Goal: Task Accomplishment & Management: Use online tool/utility

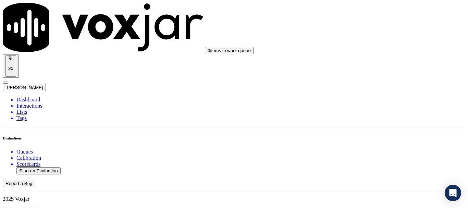
scroll to position [34, 0]
type input "20250916-162227_2679397294-all.mp3"
type input "lili"
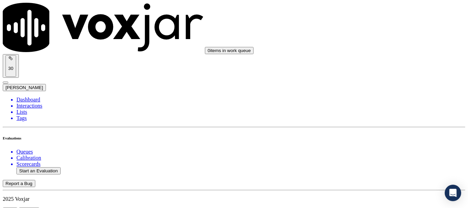
type input "[DATE]T22:14"
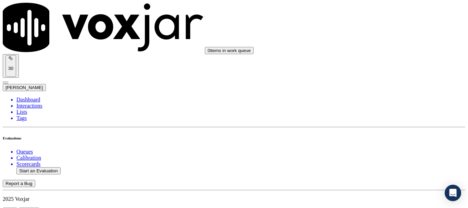
type input "[PERSON_NAME]"
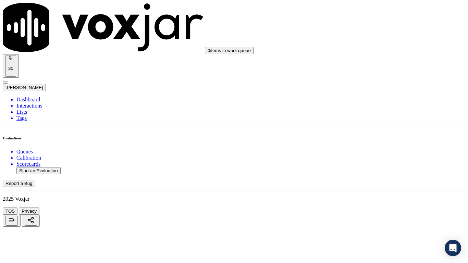
click at [372, 39] on div "Yes" at bounding box center [390, 36] width 87 height 6
click at [389, 133] on div "Yes" at bounding box center [390, 130] width 87 height 6
drag, startPoint x: 383, startPoint y: 201, endPoint x: 382, endPoint y: 207, distance: 6.5
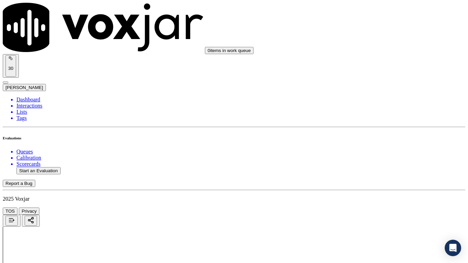
click at [377, 208] on div "Yes" at bounding box center [390, 217] width 87 height 6
click at [380, 87] on div "N/A" at bounding box center [390, 84] width 87 height 6
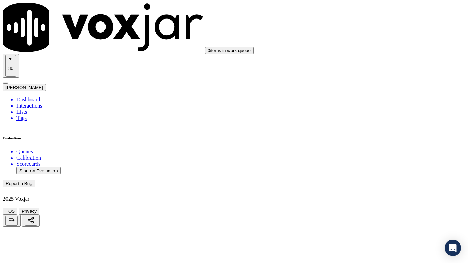
click at [383, 198] on div "N/A" at bounding box center [390, 195] width 87 height 6
click at [374, 100] on div "Yes" at bounding box center [390, 97] width 87 height 6
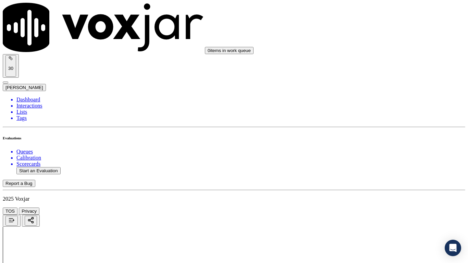
click at [384, 191] on div "Yes" at bounding box center [390, 192] width 87 height 6
click at [372, 50] on div "Yes" at bounding box center [390, 47] width 87 height 6
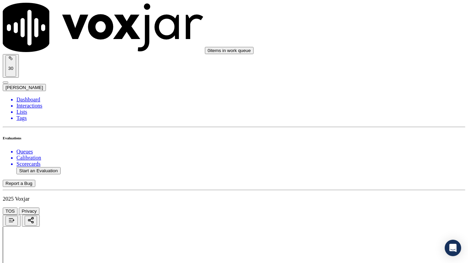
click at [382, 136] on div "Yes" at bounding box center [390, 133] width 87 height 6
click at [372, 186] on div "Yes" at bounding box center [390, 183] width 87 height 6
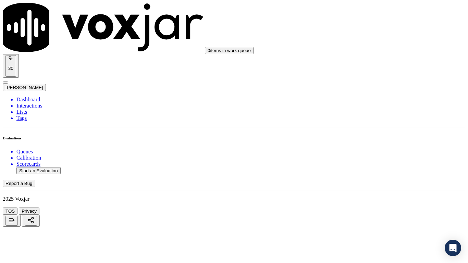
click at [385, 200] on div "No" at bounding box center [390, 199] width 87 height 6
drag, startPoint x: 376, startPoint y: 228, endPoint x: 389, endPoint y: 229, distance: 13.8
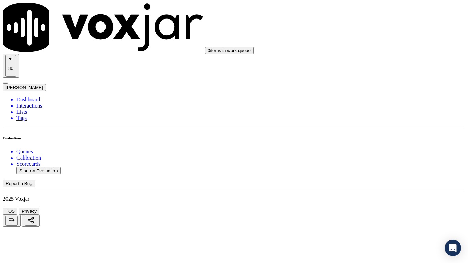
drag, startPoint x: 386, startPoint y: 226, endPoint x: 355, endPoint y: 226, distance: 30.8
type textarea "Agent failed to Ask the security question to CX she also did not ask about CX's…"
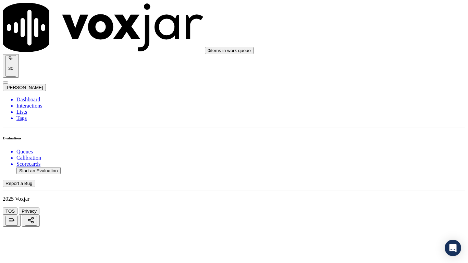
click at [374, 101] on div "Yes" at bounding box center [390, 98] width 87 height 6
click at [370, 208] on div "Yes" at bounding box center [390, 217] width 87 height 6
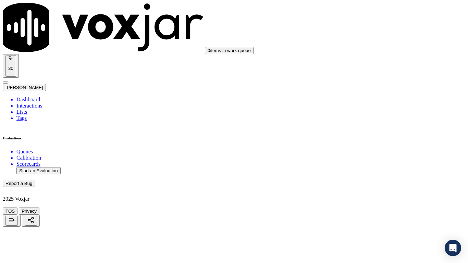
click at [367, 101] on div "Yes" at bounding box center [390, 98] width 87 height 6
drag, startPoint x: 386, startPoint y: 174, endPoint x: 384, endPoint y: 179, distance: 4.8
click at [381, 187] on div "Yes" at bounding box center [390, 184] width 87 height 6
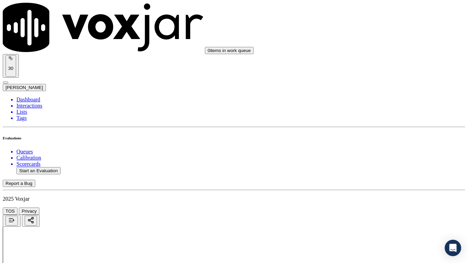
scroll to position [1474, 0]
click at [368, 66] on div "Yes" at bounding box center [390, 65] width 87 height 6
click at [381, 163] on div "Yes" at bounding box center [390, 160] width 87 height 6
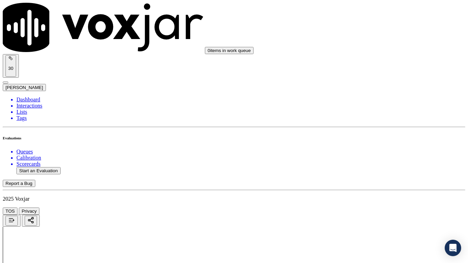
click at [371, 205] on div "Yes" at bounding box center [390, 201] width 87 height 6
click at [365, 104] on div "Yes" at bounding box center [390, 101] width 87 height 6
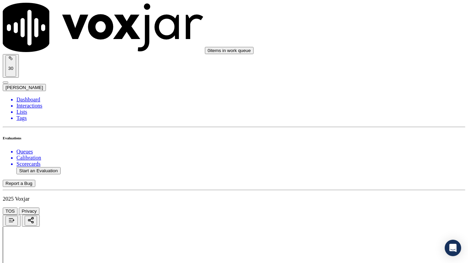
click at [373, 208] on div "Yes" at bounding box center [390, 223] width 87 height 6
click at [372, 94] on div "Yes" at bounding box center [390, 91] width 87 height 6
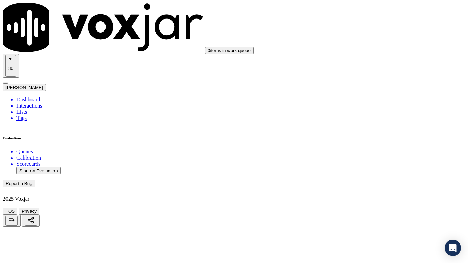
click at [379, 188] on div "Yes" at bounding box center [390, 185] width 87 height 6
click at [263, 208] on div at bounding box center [234, 249] width 463 height 44
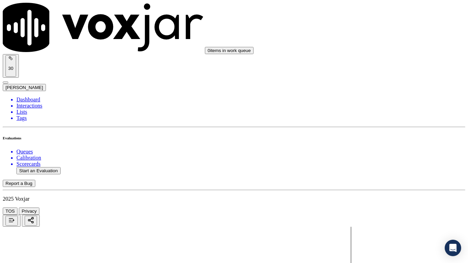
scroll to position [1453, 0]
click at [378, 196] on div "No" at bounding box center [390, 196] width 87 height 6
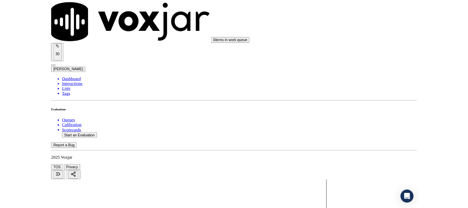
scroll to position [1969, 0]
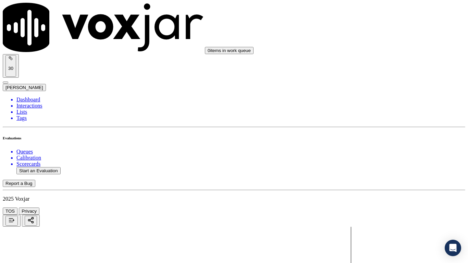
type textarea "5.35sec Consent is required here asking Cx whether she has understood all this …"
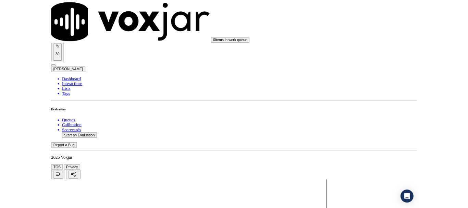
scroll to position [103, 0]
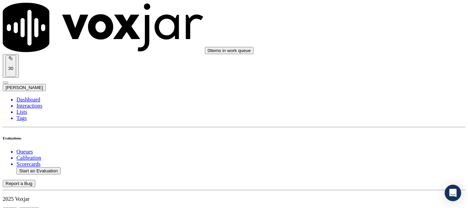
click at [46, 167] on button "Start an Evaluation" at bounding box center [38, 170] width 44 height 7
type input "20250916-121605_4196911061-all.mp3"
type input "lil"
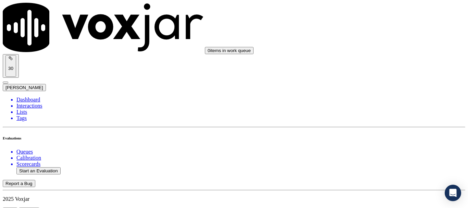
type input "[DATE]T22:32"
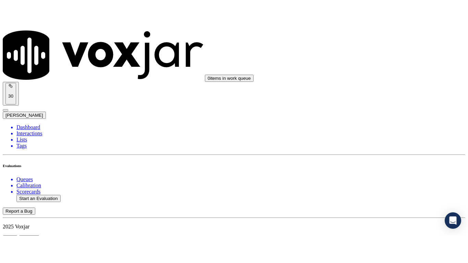
scroll to position [60, 0]
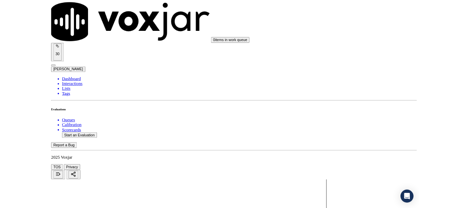
scroll to position [103, 0]
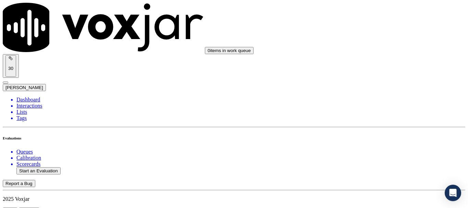
scroll to position [69, 0]
type input "[PERSON_NAME]"
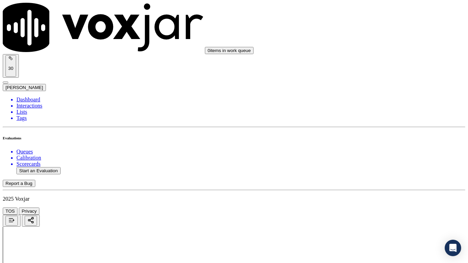
scroll to position [103, 0]
click at [382, 39] on div "Yes" at bounding box center [390, 36] width 87 height 6
click at [381, 132] on div "Yes" at bounding box center [390, 130] width 87 height 6
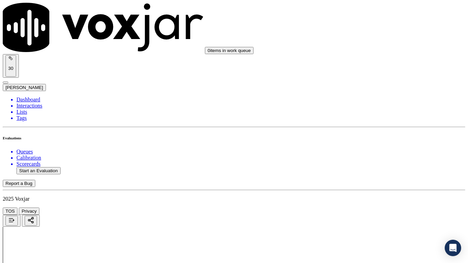
click at [377, 208] on div "Yes" at bounding box center [390, 217] width 87 height 6
click at [377, 87] on div "N/A" at bounding box center [390, 84] width 87 height 6
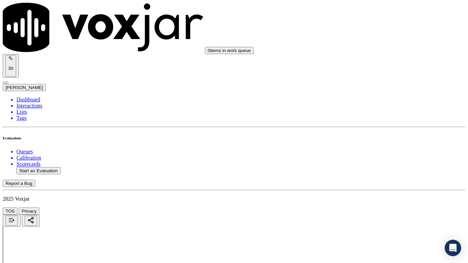
click at [383, 185] on div "Yes" at bounding box center [390, 182] width 87 height 6
click at [375, 173] on div "N/A" at bounding box center [390, 170] width 87 height 6
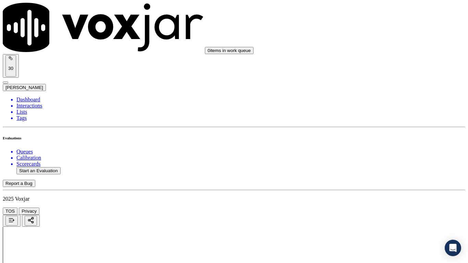
click at [370, 185] on div "Yes" at bounding box center [390, 182] width 87 height 6
drag, startPoint x: 377, startPoint y: 72, endPoint x: 377, endPoint y: 82, distance: 9.6
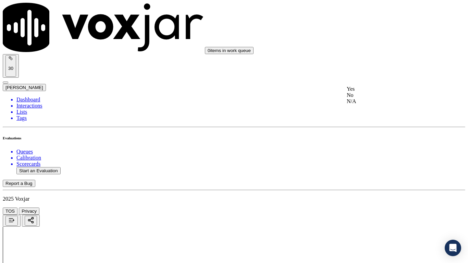
click at [377, 92] on div "Yes" at bounding box center [390, 89] width 87 height 6
click at [377, 187] on div "Yes" at bounding box center [390, 184] width 87 height 6
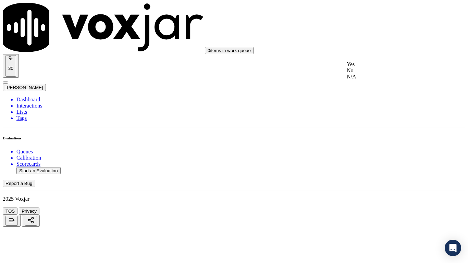
click at [369, 68] on div "Yes" at bounding box center [390, 64] width 87 height 6
click at [386, 177] on div "No" at bounding box center [390, 173] width 87 height 6
click at [382, 169] on div "Yes" at bounding box center [390, 167] width 87 height 6
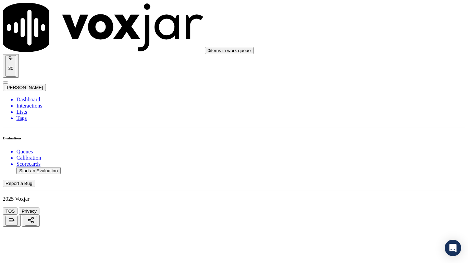
scroll to position [1063, 0]
click at [376, 65] on div "Yes" at bounding box center [390, 62] width 87 height 6
click at [376, 182] on div "Yes" at bounding box center [390, 181] width 87 height 6
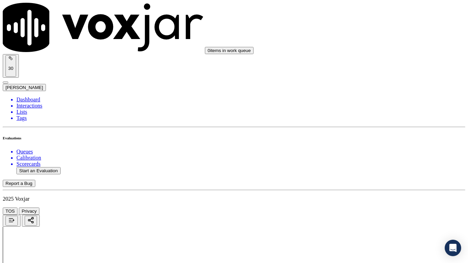
scroll to position [1268, 0]
click at [364, 64] on div "Yes" at bounding box center [390, 62] width 87 height 6
click at [379, 151] on div "Yes" at bounding box center [390, 148] width 87 height 6
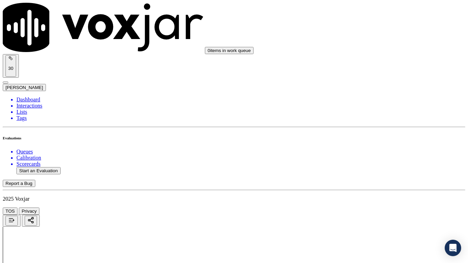
scroll to position [1474, 0]
click at [360, 20] on div "0 items in work queue 30 [PERSON_NAME]" at bounding box center [234, 47] width 463 height 88
click at [365, 32] on div "Yes" at bounding box center [390, 29] width 87 height 6
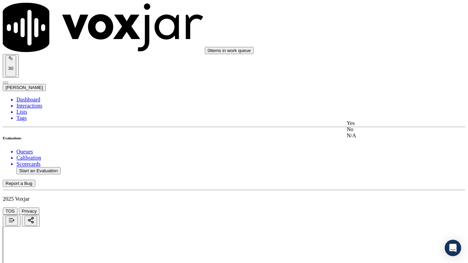
drag, startPoint x: 373, startPoint y: 130, endPoint x: 376, endPoint y: 141, distance: 10.9
click at [373, 126] on div "Yes" at bounding box center [390, 123] width 87 height 6
click at [366, 208] on div "Yes" at bounding box center [390, 218] width 87 height 6
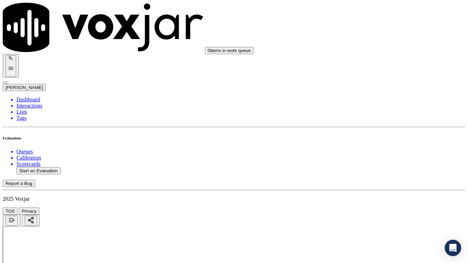
click at [368, 65] on div "Yes" at bounding box center [390, 64] width 87 height 6
click at [364, 187] on div "Yes" at bounding box center [390, 187] width 87 height 6
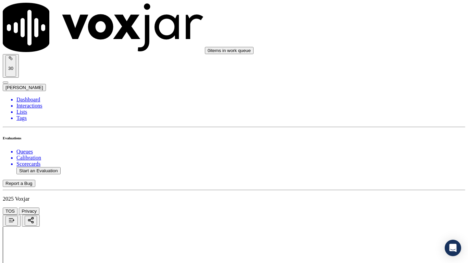
click at [368, 103] on div "Yes" at bounding box center [390, 102] width 87 height 6
click at [363, 200] on div "Yes" at bounding box center [390, 197] width 87 height 6
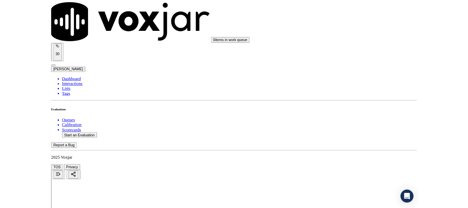
scroll to position [1896, 0]
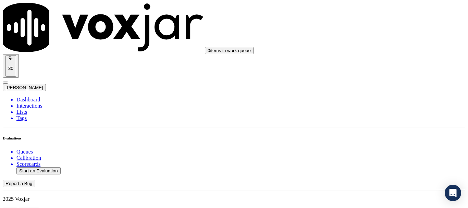
click at [46, 167] on button "Start an Evaluation" at bounding box center [38, 170] width 44 height 7
type input "20250916-110420_2109942004-all.mp3"
type input "lil"
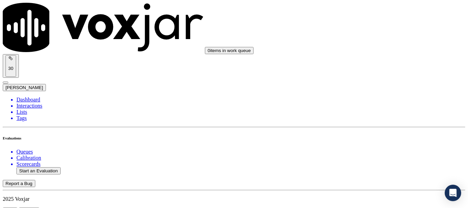
type input "[DATE]T22:41"
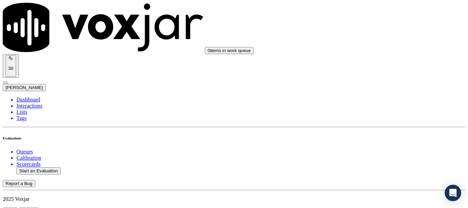
scroll to position [103, 0]
type input "[PERSON_NAME]"
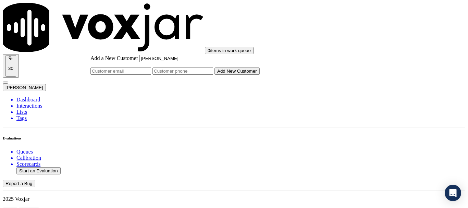
type input "[PERSON_NAME]"
click at [213, 75] on input "Add a New Customer" at bounding box center [183, 71] width 61 height 7
paste input "2109942004"
type input "2109942004"
click at [260, 75] on button "Add New Customer" at bounding box center [237, 71] width 45 height 7
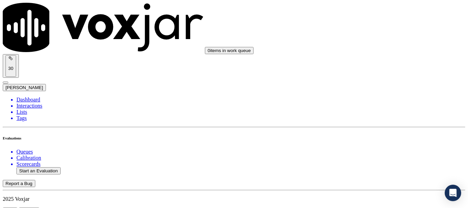
drag, startPoint x: 312, startPoint y: 199, endPoint x: 352, endPoint y: 181, distance: 44.3
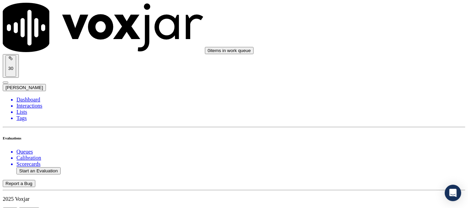
scroll to position [152, 0]
drag, startPoint x: 376, startPoint y: 27, endPoint x: 390, endPoint y: 86, distance: 60.3
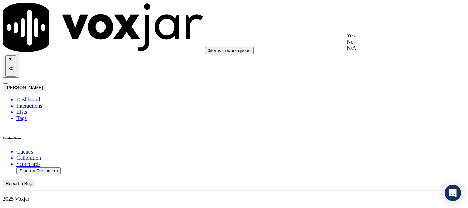
click at [377, 39] on div "Yes" at bounding box center [390, 36] width 87 height 6
click at [387, 140] on div "No" at bounding box center [390, 136] width 87 height 6
click at [372, 133] on div "Yes" at bounding box center [390, 130] width 87 height 6
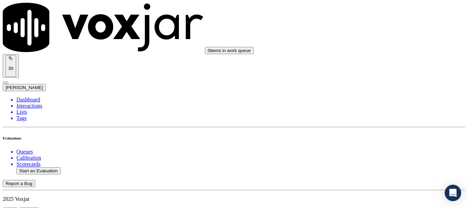
scroll to position [240, 0]
click at [379, 83] on div "Yes" at bounding box center [390, 79] width 87 height 6
click at [370, 137] on div "N/A" at bounding box center [390, 134] width 87 height 6
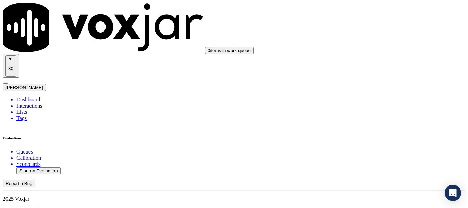
scroll to position [411, 0]
click at [381, 117] on div "Yes" at bounding box center [390, 114] width 87 height 6
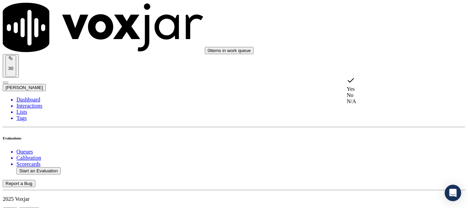
click at [380, 105] on div "N/A" at bounding box center [390, 101] width 87 height 6
click at [380, 169] on div "Yes" at bounding box center [390, 166] width 87 height 6
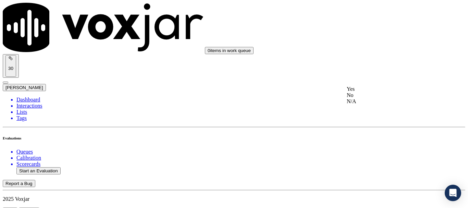
click at [376, 92] on div "Yes" at bounding box center [390, 89] width 87 height 6
click at [372, 134] on div "Yes" at bounding box center [390, 131] width 87 height 6
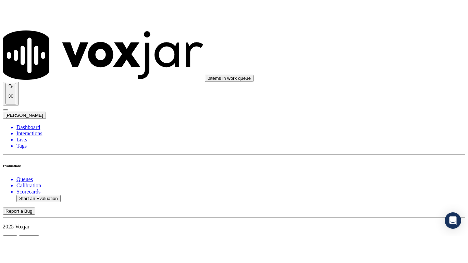
scroll to position [788, 0]
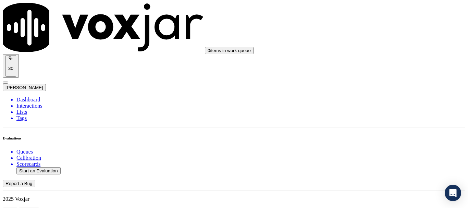
click at [369, 102] on div "Yes" at bounding box center [390, 99] width 87 height 6
click at [368, 149] on div "Yes" at bounding box center [390, 149] width 87 height 6
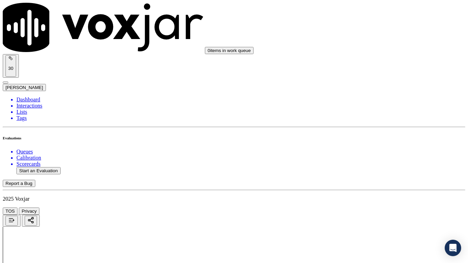
scroll to position [960, 0]
click at [383, 166] on div "Yes" at bounding box center [390, 164] width 87 height 6
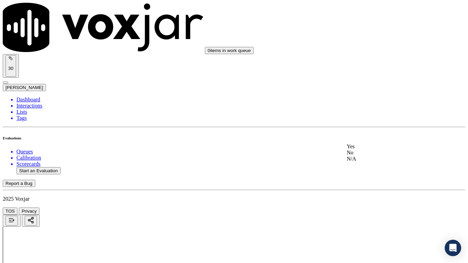
click at [384, 150] on div "Yes" at bounding box center [390, 147] width 87 height 6
click at [375, 96] on div "Yes" at bounding box center [390, 96] width 87 height 6
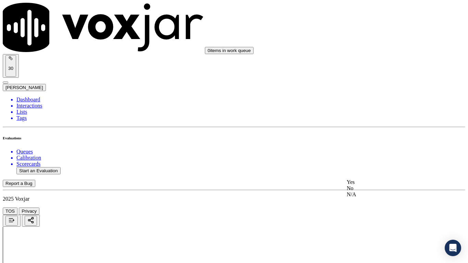
click at [386, 185] on div "Yes" at bounding box center [390, 182] width 87 height 6
click at [376, 100] on div "Yes" at bounding box center [390, 97] width 87 height 6
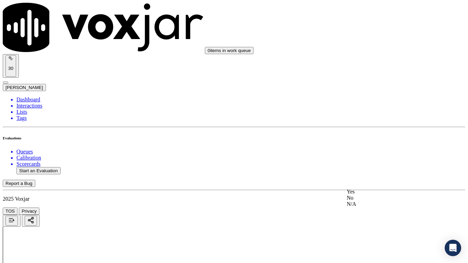
click at [384, 195] on div "Yes" at bounding box center [390, 192] width 87 height 6
click at [373, 84] on div "Yes" at bounding box center [390, 81] width 87 height 6
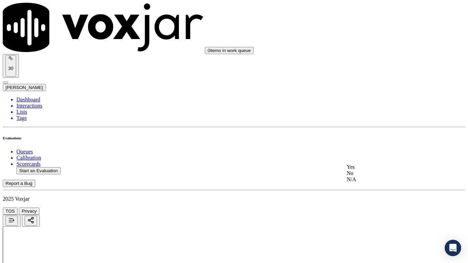
click at [381, 170] on div "Yes" at bounding box center [390, 167] width 87 height 6
click at [375, 122] on div "Yes" at bounding box center [390, 119] width 87 height 6
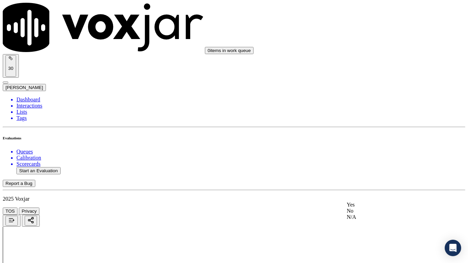
click at [376, 208] on div "Yes" at bounding box center [390, 205] width 87 height 6
drag, startPoint x: 380, startPoint y: 192, endPoint x: 390, endPoint y: 198, distance: 11.9
click at [380, 189] on div "Yes" at bounding box center [390, 185] width 87 height 6
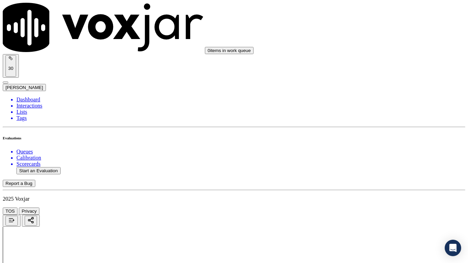
scroll to position [599, 0]
click at [375, 208] on div "No" at bounding box center [390, 217] width 87 height 6
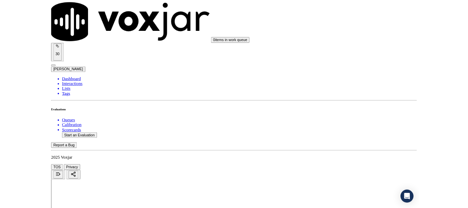
scroll to position [1933, 0]
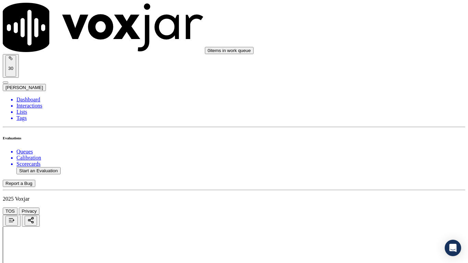
type textarea "Agent failed to collect or verify CX name on the bill"
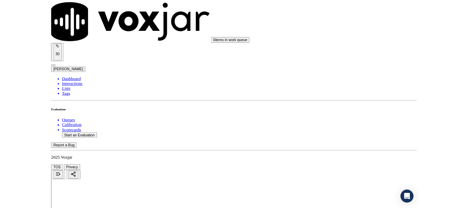
scroll to position [103, 0]
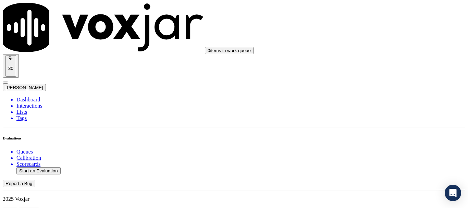
click at [47, 167] on button "Start an Evaluation" at bounding box center [38, 170] width 44 height 7
type input "20250916-144943_2167033925-all.mp3"
type input "lili"
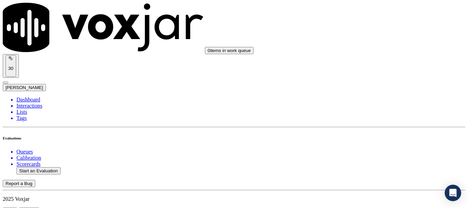
type input "[DATE]T22:53"
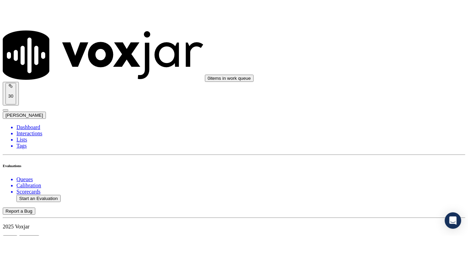
scroll to position [60, 0]
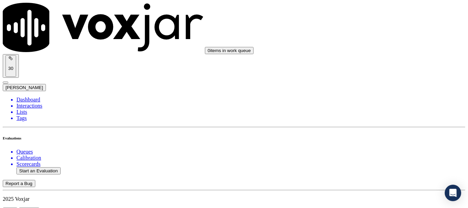
scroll to position [103, 0]
paste input "[PERSON_NAME] VUVUYASINGEVE"
type input "[PERSON_NAME] VUVUYASINGEVE"
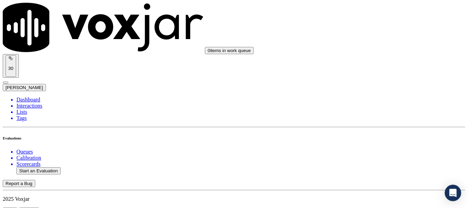
click at [376, 80] on div "No" at bounding box center [390, 77] width 87 height 6
type textarea "C"
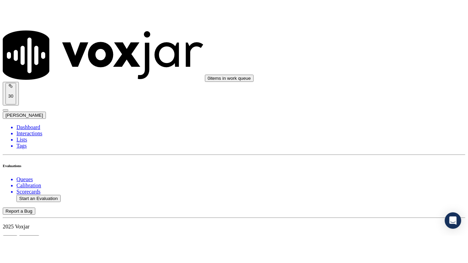
scroll to position [0, 0]
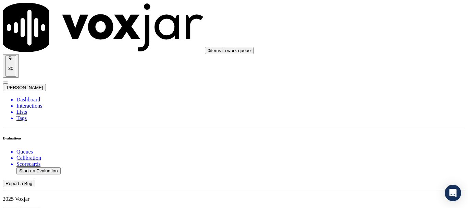
type textarea "The Acc no given by [PERSON_NAME] was wrong but rather than asking agin agent j…"
click at [369, 142] on div "Yes" at bounding box center [390, 138] width 87 height 6
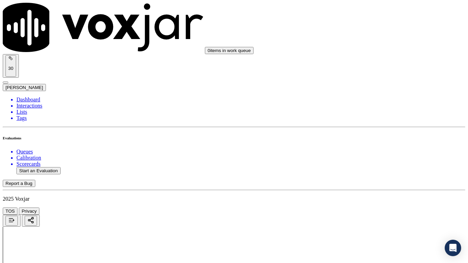
scroll to position [171, 0]
click at [372, 65] on div "Yes" at bounding box center [390, 62] width 87 height 6
click at [375, 151] on div "Yes" at bounding box center [390, 148] width 87 height 6
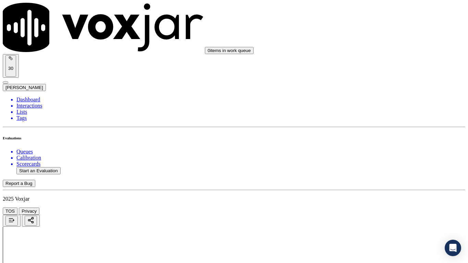
click at [364, 205] on div "N/A" at bounding box center [390, 202] width 87 height 6
click at [385, 129] on div "N/A" at bounding box center [390, 126] width 87 height 6
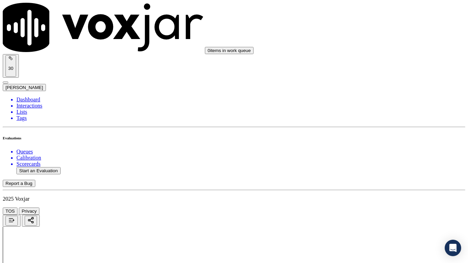
click at [375, 203] on div "Yes" at bounding box center [390, 200] width 87 height 6
click at [372, 92] on div "Yes" at bounding box center [390, 89] width 87 height 6
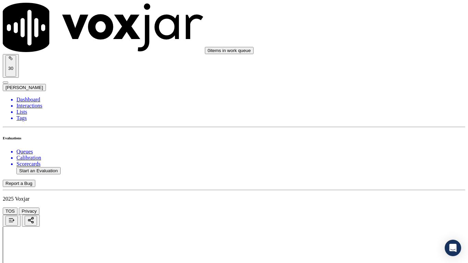
scroll to position [823, 0]
click at [368, 100] on div "Yes" at bounding box center [390, 101] width 87 height 6
click at [373, 207] on div "Yes" at bounding box center [390, 204] width 87 height 6
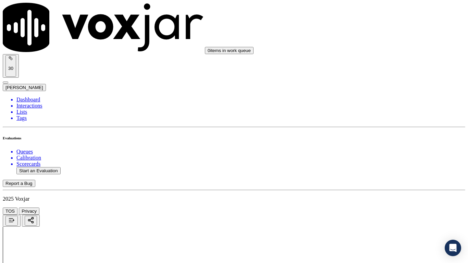
scroll to position [1063, 0]
click at [367, 101] on div "Yes" at bounding box center [390, 98] width 87 height 6
click at [386, 208] on div "Yes" at bounding box center [390, 217] width 87 height 6
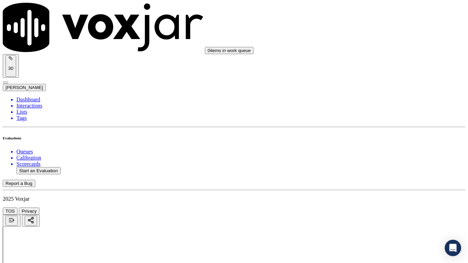
scroll to position [1302, 0]
click at [369, 67] on div "Yes" at bounding box center [390, 64] width 87 height 6
click at [364, 153] on div "Yes" at bounding box center [390, 150] width 87 height 6
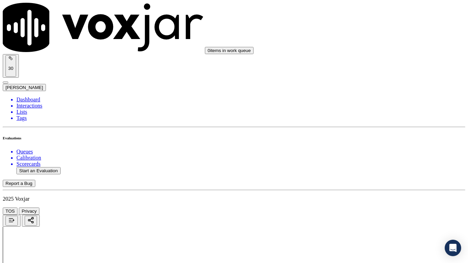
click at [366, 187] on div "Yes" at bounding box center [390, 184] width 87 height 6
click at [373, 124] on div "Yes" at bounding box center [390, 125] width 87 height 6
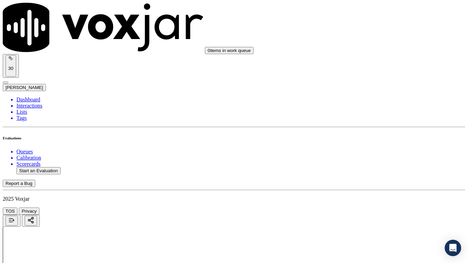
click at [375, 208] on div "Yes" at bounding box center [390, 220] width 87 height 6
click at [370, 67] on div "Yes" at bounding box center [390, 66] width 87 height 6
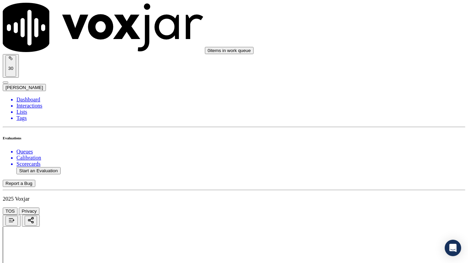
click at [376, 192] on div "Yes" at bounding box center [390, 189] width 87 height 6
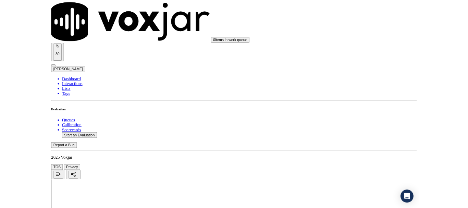
scroll to position [1933, 0]
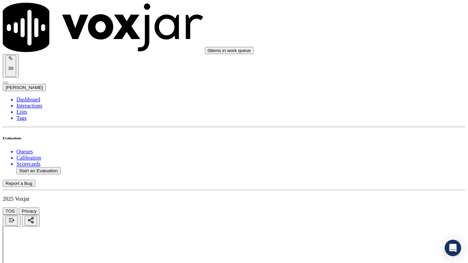
click at [366, 92] on div "Yes" at bounding box center [390, 91] width 87 height 6
click at [374, 189] on div "Yes" at bounding box center [390, 185] width 87 height 6
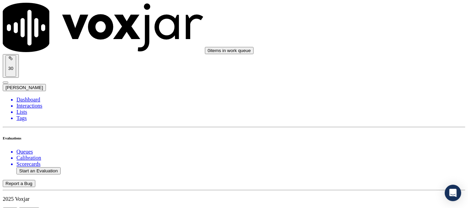
click at [45, 167] on button "Start an Evaluation" at bounding box center [38, 170] width 44 height 7
type input "20250916-161200_3309906887-all.mp3"
type input "isis"
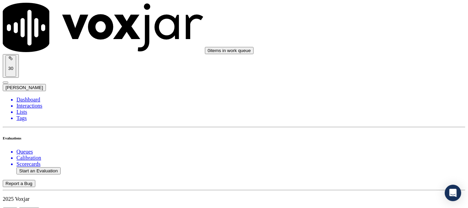
type input "[DATE]T23:05"
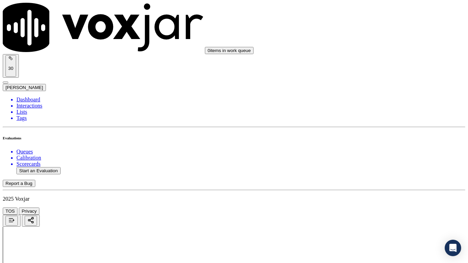
drag, startPoint x: 269, startPoint y: 240, endPoint x: 270, endPoint y: 243, distance: 3.5
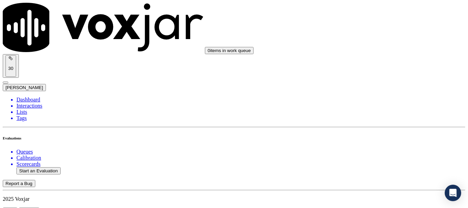
scroll to position [69, 0]
type input "[PERSON_NAME]"
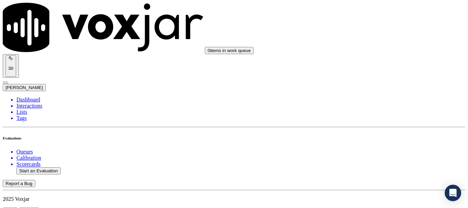
drag, startPoint x: 383, startPoint y: 86, endPoint x: 374, endPoint y: 93, distance: 10.8
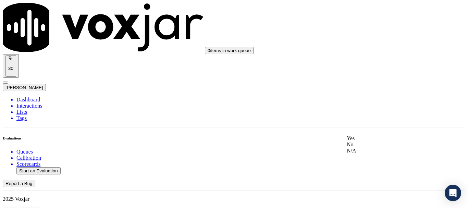
click at [389, 141] on div "Yes" at bounding box center [390, 138] width 87 height 6
click at [367, 20] on div "0 items in work queue 30 [PERSON_NAME]" at bounding box center [234, 47] width 463 height 88
click at [364, 31] on div "Yes" at bounding box center [390, 27] width 87 height 6
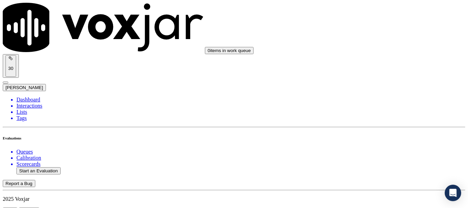
drag, startPoint x: 379, startPoint y: 99, endPoint x: 379, endPoint y: 106, distance: 6.9
click at [377, 116] on div "Yes" at bounding box center [390, 114] width 87 height 6
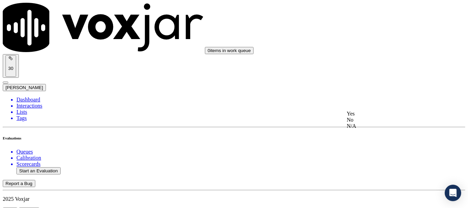
click at [385, 129] on div "N/A" at bounding box center [390, 126] width 87 height 6
click at [380, 121] on div "N/A" at bounding box center [390, 118] width 87 height 6
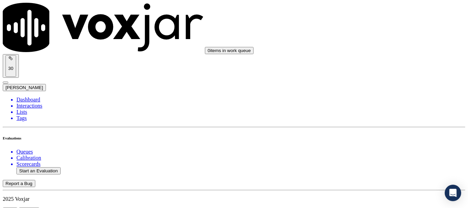
click at [377, 98] on div "Yes" at bounding box center [390, 97] width 87 height 6
click at [366, 142] on div "Yes" at bounding box center [390, 139] width 87 height 6
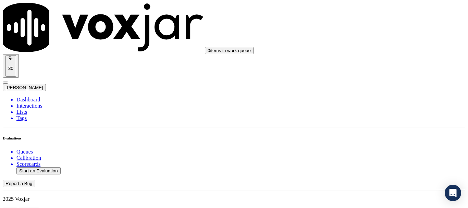
click at [371, 48] on div "Yes" at bounding box center [390, 47] width 87 height 6
click at [381, 136] on div "Yes" at bounding box center [390, 133] width 87 height 6
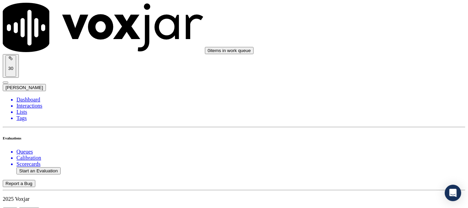
click at [378, 66] on div "Yes" at bounding box center [390, 64] width 87 height 6
click at [367, 31] on div "Yes" at bounding box center [390, 27] width 87 height 6
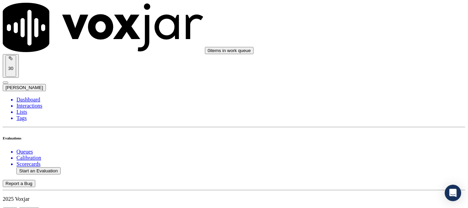
click at [375, 150] on div "Yes" at bounding box center [390, 147] width 87 height 6
click at [374, 116] on div "Yes" at bounding box center [390, 114] width 87 height 6
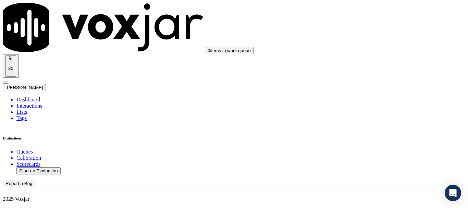
scroll to position [1268, 0]
click at [369, 65] on div "Yes" at bounding box center [390, 62] width 87 height 6
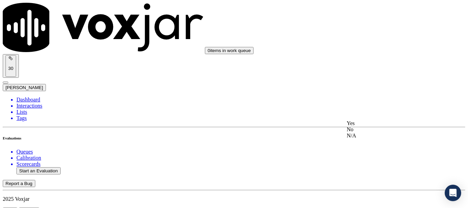
click at [379, 125] on div "Yes" at bounding box center [390, 123] width 87 height 6
click at [361, 44] on div "Yes No N/A" at bounding box center [390, 53] width 87 height 19
click at [362, 49] on div "Yes" at bounding box center [390, 47] width 87 height 6
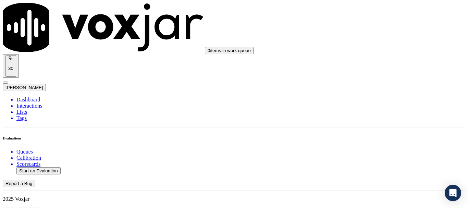
click at [373, 136] on div "Yes" at bounding box center [390, 133] width 87 height 6
click at [371, 105] on div "Yes" at bounding box center [390, 102] width 87 height 6
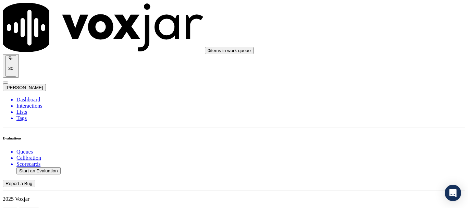
scroll to position [1817, 0]
click at [371, 85] on div "Yes" at bounding box center [390, 84] width 87 height 6
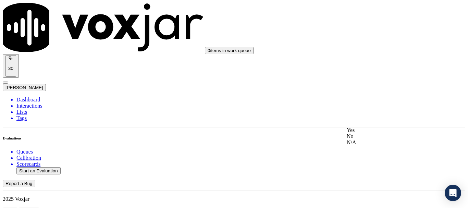
click at [378, 132] on div "Yes" at bounding box center [390, 130] width 87 height 6
click at [369, 130] on div "Yes" at bounding box center [391, 127] width 86 height 6
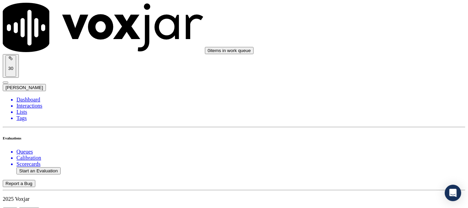
scroll to position [1952, 0]
click at [46, 167] on button "Start an Evaluation" at bounding box center [38, 170] width 44 height 7
type input "20250916-111139_2167020459-all.mp3"
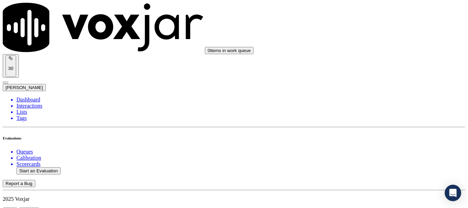
type input "jo"
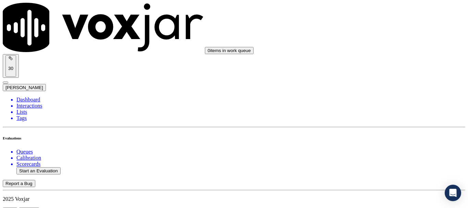
type input "[DATE]T23:22"
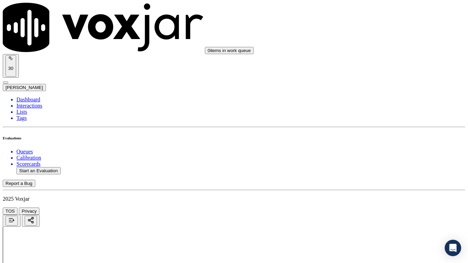
drag, startPoint x: 248, startPoint y: 240, endPoint x: 250, endPoint y: 243, distance: 3.5
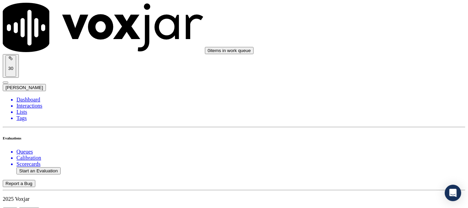
scroll to position [103, 0]
type input "[PERSON_NAME]"
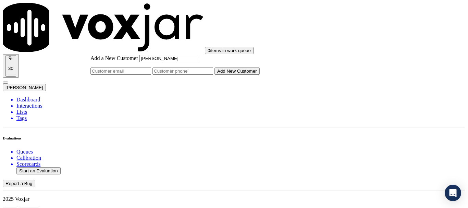
type input "[PERSON_NAME]"
drag, startPoint x: 269, startPoint y: 104, endPoint x: 272, endPoint y: 106, distance: 3.9
click at [213, 75] on input "Add a New Customer" at bounding box center [183, 71] width 61 height 7
paste input "2167020459"
type input "2167020459"
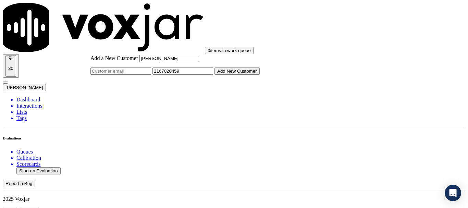
click at [259, 75] on button "Add New Customer" at bounding box center [237, 71] width 45 height 7
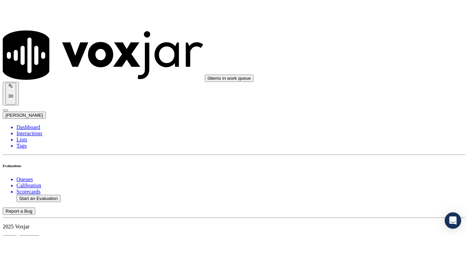
scroll to position [137, 0]
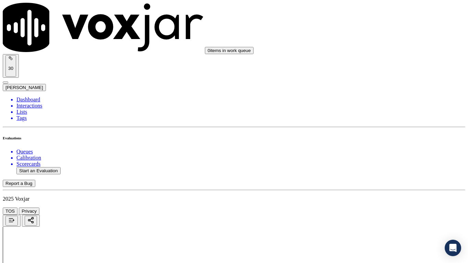
scroll to position [103, 0]
drag, startPoint x: 372, startPoint y: 24, endPoint x: 373, endPoint y: 29, distance: 4.5
click at [374, 37] on div "Yes" at bounding box center [390, 36] width 87 height 6
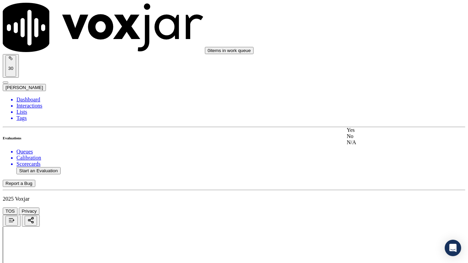
click at [378, 133] on div "Yes" at bounding box center [390, 130] width 87 height 6
click at [368, 208] on div "Yes" at bounding box center [390, 217] width 87 height 6
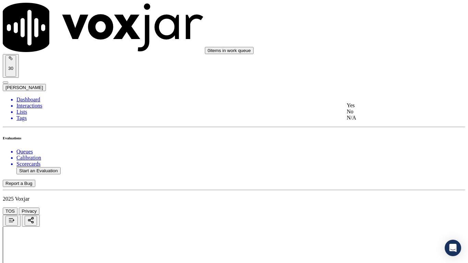
click at [377, 121] on div "N/A" at bounding box center [390, 118] width 87 height 6
click at [376, 208] on div "N/A" at bounding box center [390, 229] width 87 height 6
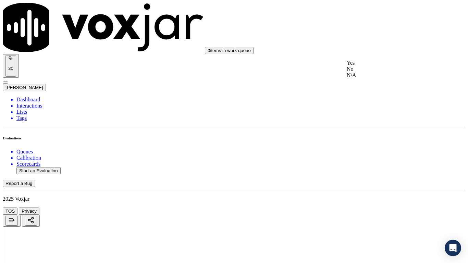
click at [364, 66] on div "Yes" at bounding box center [390, 63] width 87 height 6
click at [392, 160] on div "Yes" at bounding box center [390, 158] width 87 height 6
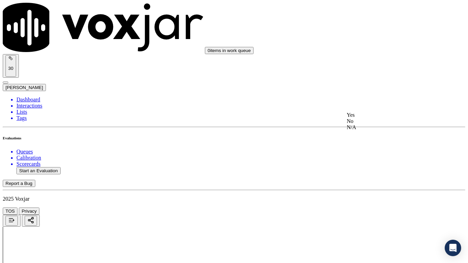
click at [378, 118] on div "Yes" at bounding box center [390, 115] width 87 height 6
click at [377, 203] on div "Yes" at bounding box center [390, 201] width 87 height 6
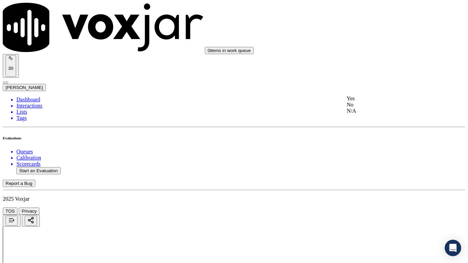
click at [371, 101] on div "Yes" at bounding box center [390, 99] width 87 height 6
click at [371, 183] on div "Yes" at bounding box center [390, 180] width 87 height 6
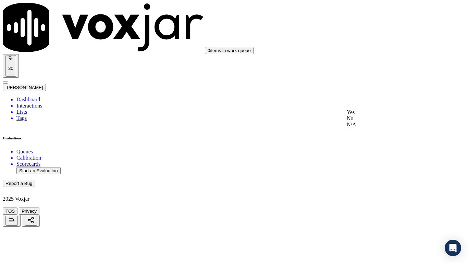
click at [368, 116] on div "Yes" at bounding box center [390, 112] width 87 height 6
click at [365, 202] on div "Yes" at bounding box center [390, 199] width 87 height 6
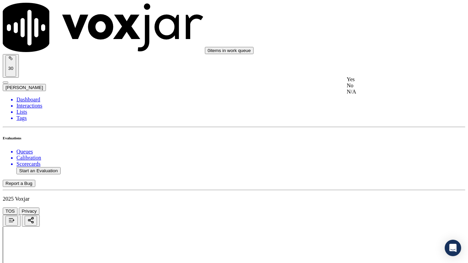
click at [364, 81] on div "Yes" at bounding box center [390, 79] width 87 height 6
click at [371, 169] on div "Yes" at bounding box center [390, 166] width 87 height 6
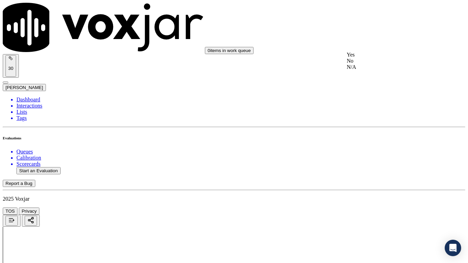
click at [365, 57] on div "Yes" at bounding box center [390, 55] width 87 height 6
click at [371, 153] on div "Yes" at bounding box center [390, 149] width 87 height 6
click at [371, 184] on div "Yes" at bounding box center [390, 183] width 87 height 6
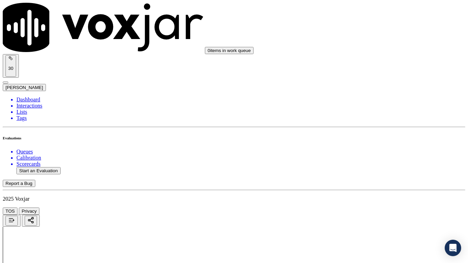
scroll to position [1817, 0]
click at [369, 86] on div "Yes" at bounding box center [390, 84] width 87 height 6
click at [372, 174] on div "Yes" at bounding box center [390, 171] width 87 height 6
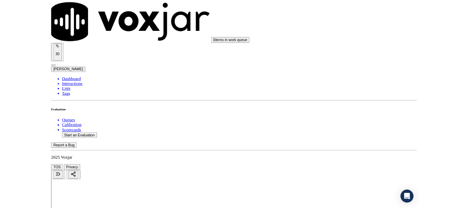
scroll to position [1896, 0]
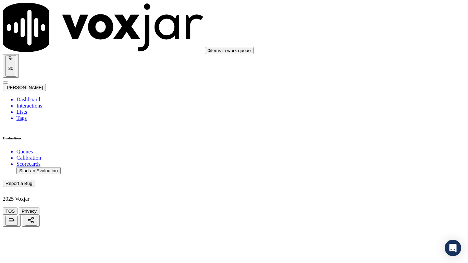
click at [372, 189] on div "Yes" at bounding box center [390, 185] width 87 height 6
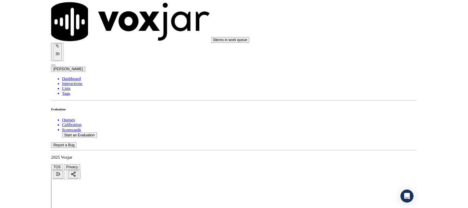
scroll to position [103, 0]
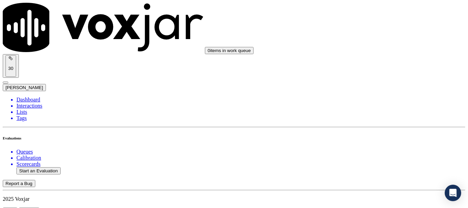
click at [47, 167] on button "Start an Evaluation" at bounding box center [38, 170] width 44 height 7
type input "20250916-182603_3304542339-all.mp3"
drag, startPoint x: 184, startPoint y: 116, endPoint x: 208, endPoint y: 121, distance: 24.9
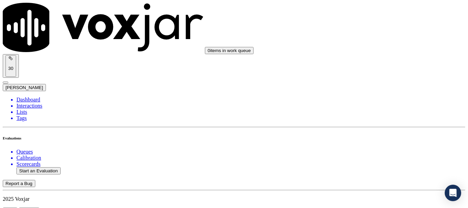
type input "[PERSON_NAME]"
type input "[DATE]T23:25"
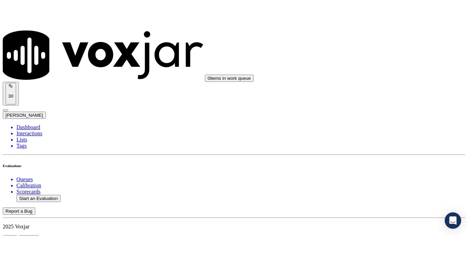
scroll to position [60, 0]
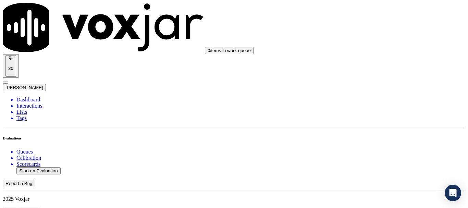
drag, startPoint x: 273, startPoint y: 149, endPoint x: 273, endPoint y: 154, distance: 4.8
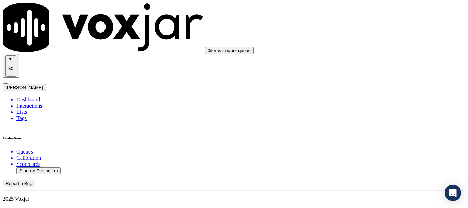
scroll to position [103, 0]
type input "[PERSON_NAME]"
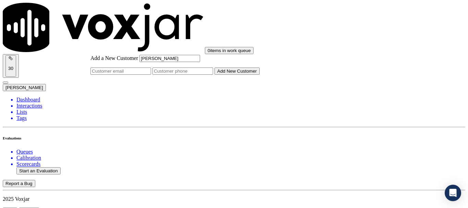
type input "[PERSON_NAME]"
click at [213, 75] on input "Add a New Customer" at bounding box center [183, 71] width 61 height 7
paste input "3304542339"
type input "3304542339"
click at [260, 75] on button "Add New Customer" at bounding box center [237, 71] width 45 height 7
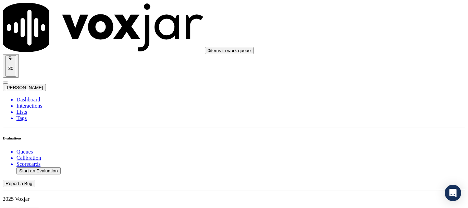
drag, startPoint x: 185, startPoint y: 74, endPoint x: 196, endPoint y: 81, distance: 12.2
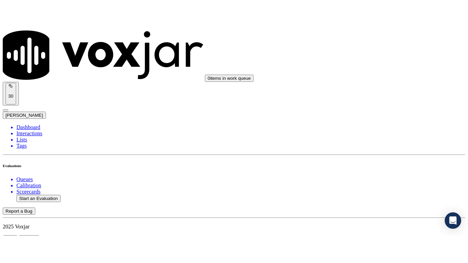
scroll to position [152, 0]
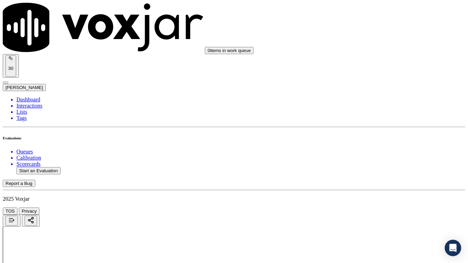
scroll to position [103, 0]
click at [376, 39] on div "Yes" at bounding box center [390, 36] width 87 height 6
click at [382, 133] on div "Yes" at bounding box center [390, 130] width 87 height 6
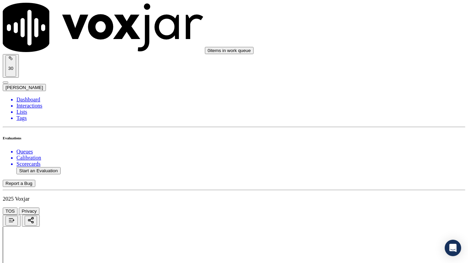
click at [368, 208] on div "Yes" at bounding box center [390, 217] width 87 height 6
click at [384, 121] on div "N/A" at bounding box center [390, 118] width 87 height 6
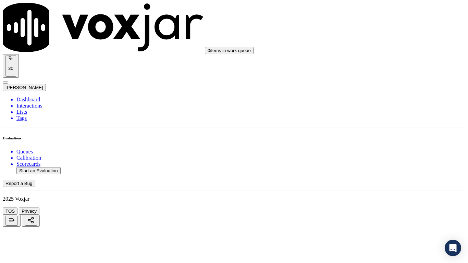
click at [373, 208] on div "N/A" at bounding box center [390, 229] width 87 height 6
drag, startPoint x: 380, startPoint y: 131, endPoint x: 387, endPoint y: 114, distance: 17.9
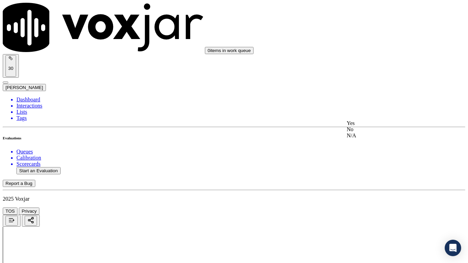
click at [380, 126] on div "Yes" at bounding box center [390, 123] width 87 height 6
click at [366, 32] on div "Yes" at bounding box center [390, 29] width 87 height 6
click at [367, 208] on div "Yes" at bounding box center [390, 218] width 87 height 6
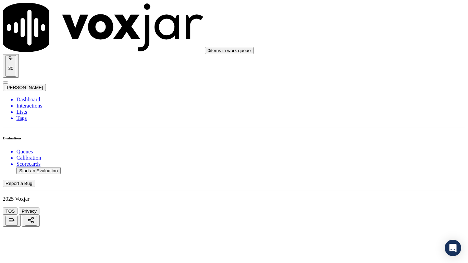
scroll to position [823, 0]
click at [372, 68] on div "Yes" at bounding box center [390, 64] width 87 height 6
click at [375, 170] on div "Yes" at bounding box center [390, 167] width 87 height 6
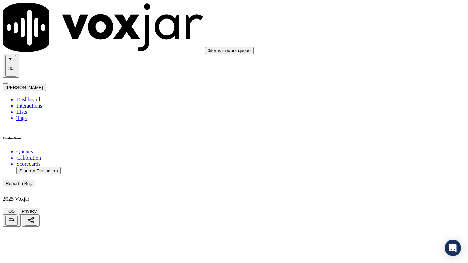
scroll to position [1063, 0]
click at [367, 62] on div "Yes" at bounding box center [390, 62] width 87 height 6
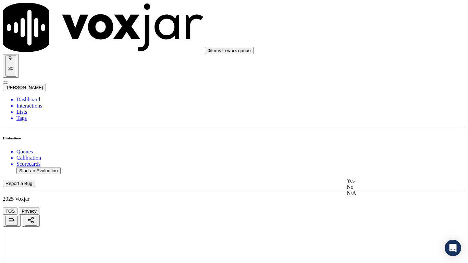
click at [383, 184] on div "Yes" at bounding box center [390, 181] width 87 height 6
click at [370, 99] on div "Yes" at bounding box center [390, 96] width 87 height 6
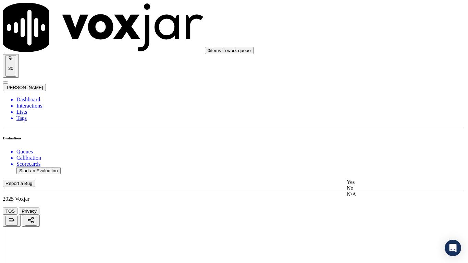
click at [374, 185] on div "Yes" at bounding box center [390, 182] width 87 height 6
click at [370, 32] on div "Yes" at bounding box center [390, 29] width 87 height 6
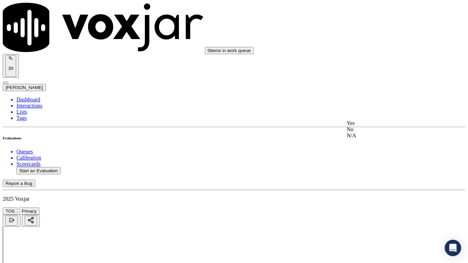
click at [374, 126] on div "Yes" at bounding box center [390, 123] width 87 height 6
click at [367, 208] on div "Yes" at bounding box center [390, 218] width 87 height 6
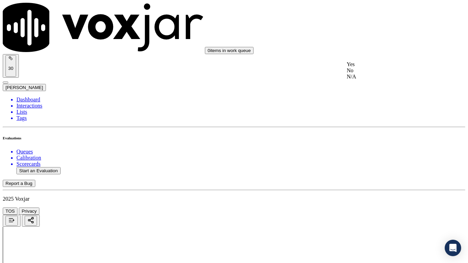
click at [368, 68] on div "Yes" at bounding box center [390, 64] width 87 height 6
click at [376, 190] on div "Yes" at bounding box center [390, 187] width 87 height 6
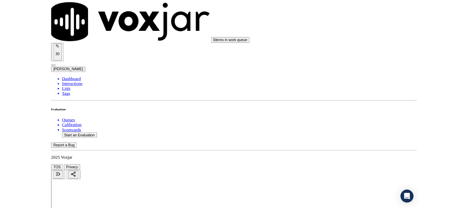
scroll to position [1896, 0]
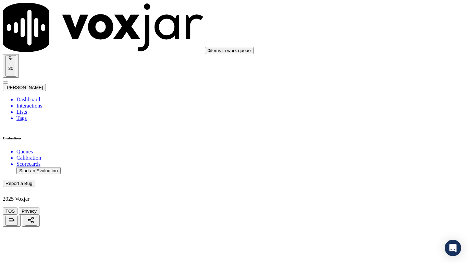
click at [378, 189] on div "Yes" at bounding box center [390, 185] width 87 height 6
click at [377, 94] on div "Yes" at bounding box center [390, 91] width 87 height 6
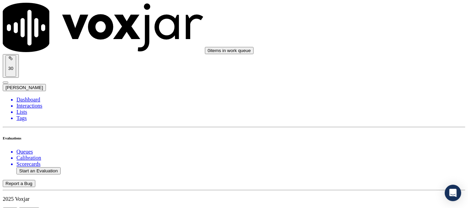
click at [376, 135] on div "No" at bounding box center [390, 132] width 87 height 6
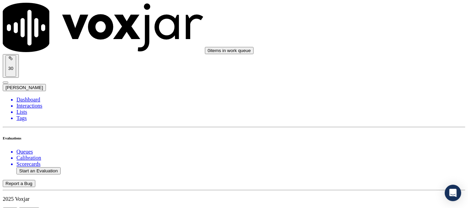
drag, startPoint x: 417, startPoint y: 133, endPoint x: 410, endPoint y: 138, distance: 8.9
type textarea "C"
type textarea "y"
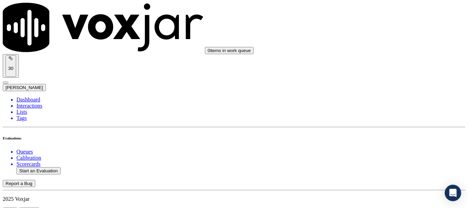
type textarea "t"
type textarea "The Acc no given by CX was wrong but neither did the agent probe nor she verifi…"
click at [54, 167] on button "Start an Evaluation" at bounding box center [38, 170] width 44 height 7
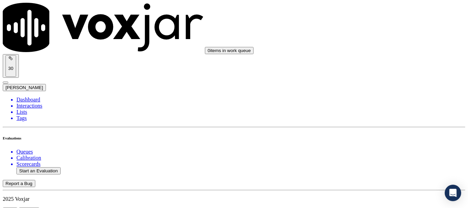
type input "20250916-143355_4408652488-all.mp3"
type input "fa"
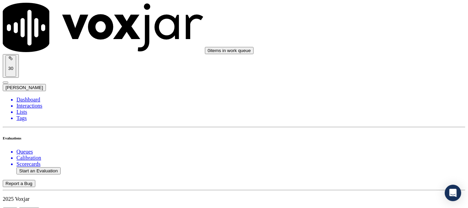
type input "[DATE]T23:43"
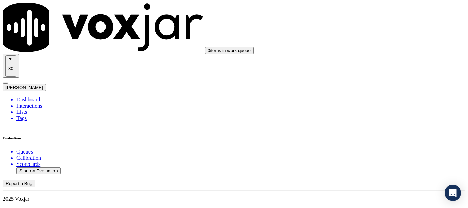
scroll to position [69, 0]
paste input "[PERSON_NAME]"
type input "[PERSON_NAME]"
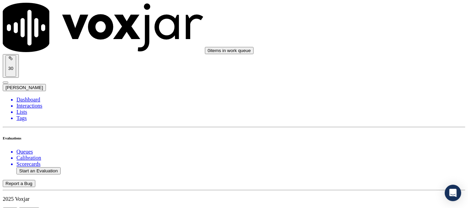
drag, startPoint x: 357, startPoint y: 136, endPoint x: 215, endPoint y: 194, distance: 153.7
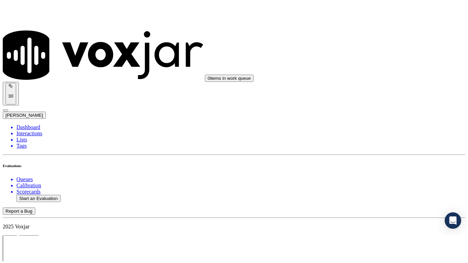
scroll to position [152, 0]
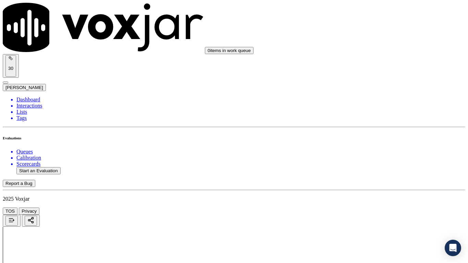
scroll to position [103, 0]
click at [375, 36] on div "Yes" at bounding box center [390, 36] width 87 height 6
click at [382, 133] on div "Yes" at bounding box center [390, 130] width 87 height 6
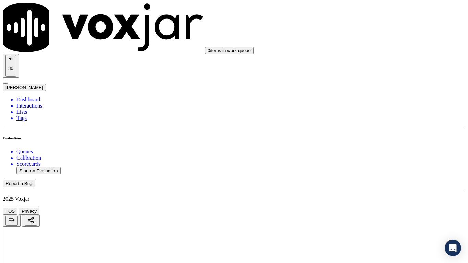
click at [374, 208] on div "Yes" at bounding box center [390, 217] width 87 height 6
click at [373, 87] on div "N/A" at bounding box center [390, 84] width 87 height 6
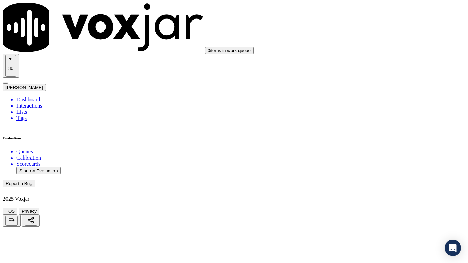
click at [385, 198] on div "N/A" at bounding box center [390, 195] width 87 height 6
click at [368, 100] on div "Yes" at bounding box center [390, 97] width 87 height 6
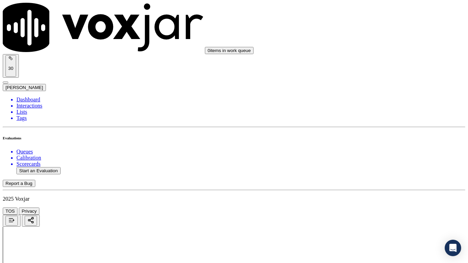
click at [381, 194] on div "Yes" at bounding box center [390, 192] width 87 height 6
click at [367, 118] on div "Yes" at bounding box center [390, 115] width 87 height 6
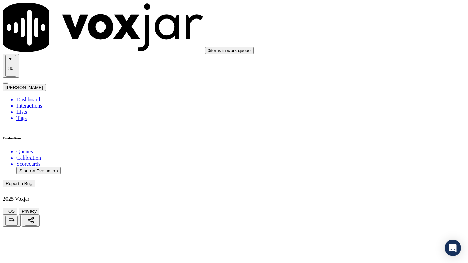
click at [381, 203] on div "Yes" at bounding box center [390, 201] width 87 height 6
click at [365, 101] on div "Yes" at bounding box center [390, 99] width 87 height 6
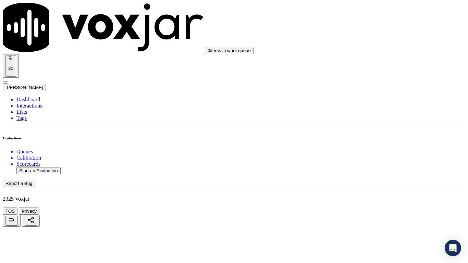
click at [373, 183] on div "Yes" at bounding box center [390, 180] width 87 height 6
click at [366, 116] on div "Yes" at bounding box center [390, 112] width 87 height 6
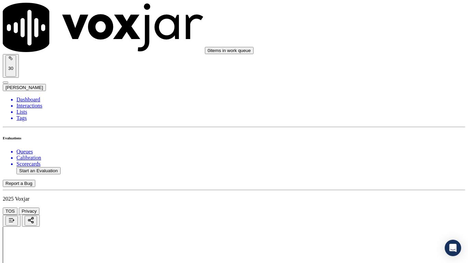
click at [377, 199] on div "Yes" at bounding box center [390, 199] width 87 height 6
click at [376, 169] on div "Yes" at bounding box center [390, 166] width 87 height 6
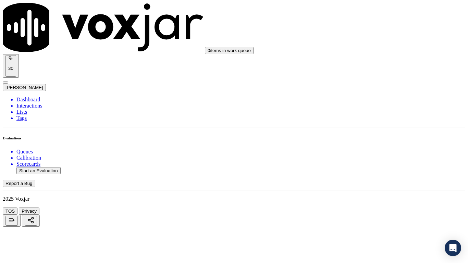
click at [380, 83] on div "Yes" at bounding box center [390, 79] width 87 height 6
click at [378, 152] on div "Yes" at bounding box center [390, 149] width 87 height 6
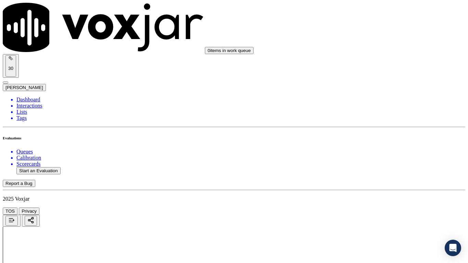
drag, startPoint x: 381, startPoint y: 59, endPoint x: 389, endPoint y: 126, distance: 67.3
click at [381, 58] on div "Yes" at bounding box center [390, 55] width 87 height 6
click at [366, 186] on div "Yes" at bounding box center [390, 183] width 87 height 6
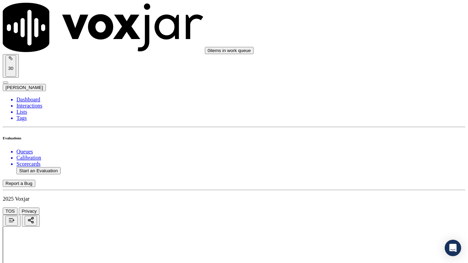
scroll to position [1748, 0]
click at [378, 153] on div "Yes" at bounding box center [390, 153] width 87 height 6
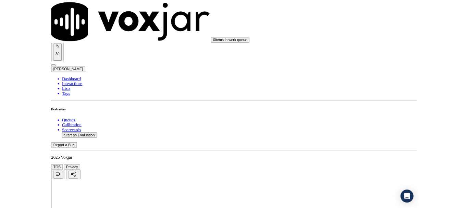
scroll to position [1896, 0]
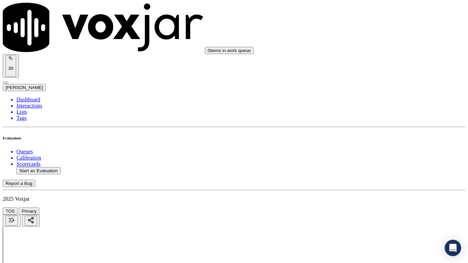
click at [373, 91] on div "Yes" at bounding box center [390, 91] width 87 height 6
click at [376, 189] on div "Yes" at bounding box center [390, 185] width 87 height 6
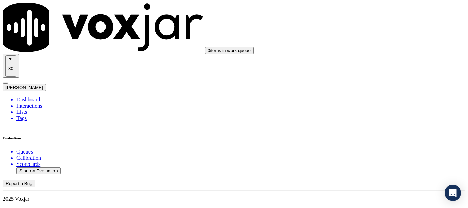
click at [50, 167] on button "Start an Evaluation" at bounding box center [38, 170] width 44 height 7
type input "20250916-185842_4193700218-all.mp3"
type input "car"
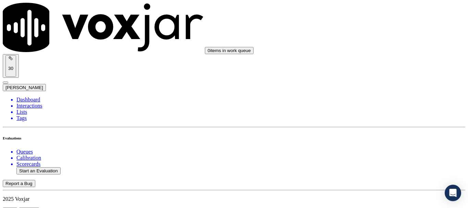
type input "[DATE]T00:36"
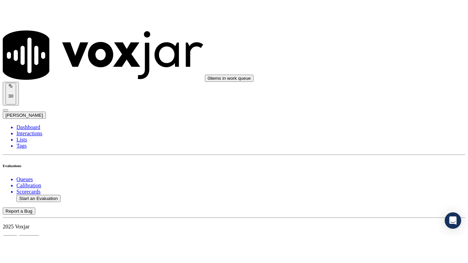
scroll to position [60, 0]
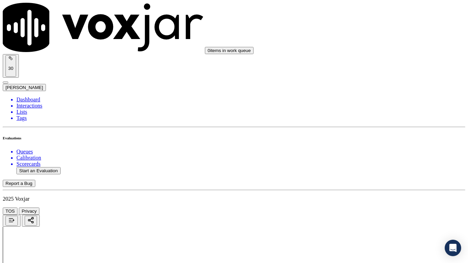
type input "[PERSON_NAME]"
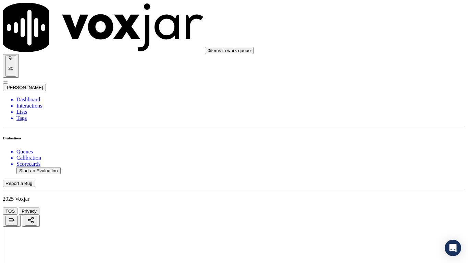
drag, startPoint x: 379, startPoint y: 23, endPoint x: 379, endPoint y: 29, distance: 5.5
click at [380, 39] on div "Yes" at bounding box center [390, 36] width 87 height 6
click at [381, 133] on div "Yes" at bounding box center [390, 130] width 87 height 6
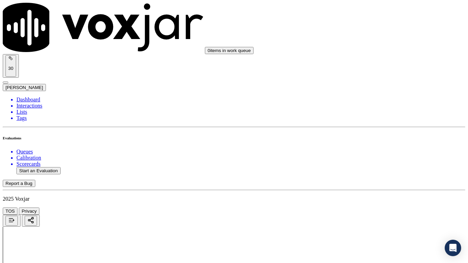
click at [380, 208] on div "Yes" at bounding box center [390, 217] width 87 height 6
click at [376, 155] on div "N/A" at bounding box center [390, 152] width 87 height 6
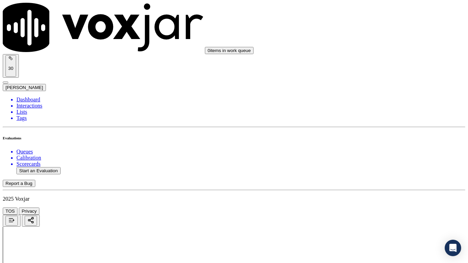
click at [371, 208] on div "N/A" at bounding box center [390, 210] width 87 height 6
click at [373, 64] on div "Yes" at bounding box center [390, 63] width 87 height 6
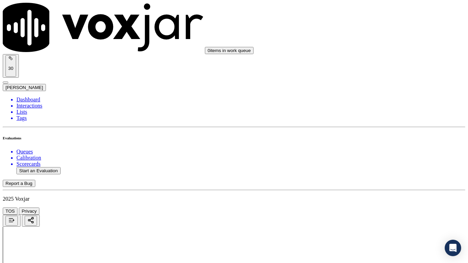
click at [381, 160] on div "Yes" at bounding box center [390, 158] width 87 height 6
click at [375, 203] on div "Yes" at bounding box center [390, 199] width 87 height 6
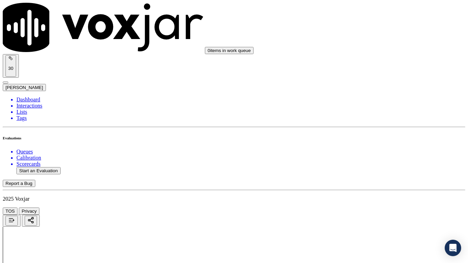
click at [364, 32] on div "Yes" at bounding box center [390, 30] width 87 height 6
click at [381, 136] on div "Yes" at bounding box center [390, 133] width 87 height 6
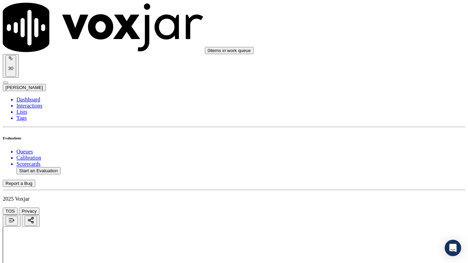
click at [367, 64] on div "Yes" at bounding box center [390, 62] width 87 height 6
click at [379, 184] on div "Yes" at bounding box center [390, 181] width 87 height 6
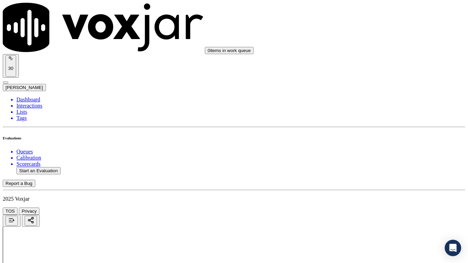
click at [379, 133] on div "Yes" at bounding box center [390, 130] width 87 height 6
click at [383, 208] on div "Yes" at bounding box center [390, 217] width 87 height 6
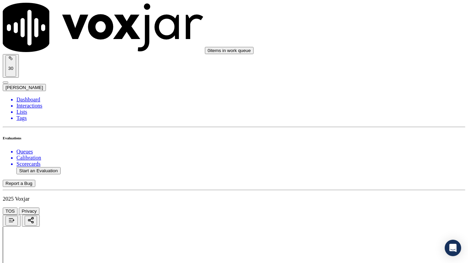
click at [369, 65] on div "Yes" at bounding box center [390, 63] width 87 height 6
click at [381, 160] on div "Yes" at bounding box center [390, 158] width 87 height 6
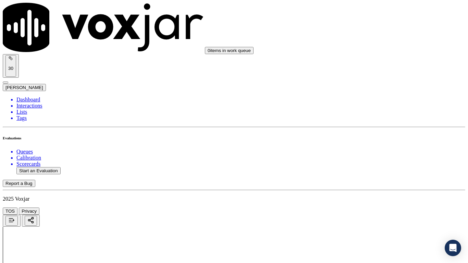
click at [378, 118] on div "Yes" at bounding box center [390, 115] width 87 height 6
click at [374, 102] on div "Yes" at bounding box center [390, 99] width 87 height 6
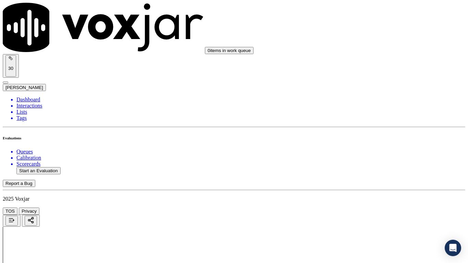
click at [376, 208] on div "Yes" at bounding box center [390, 221] width 87 height 6
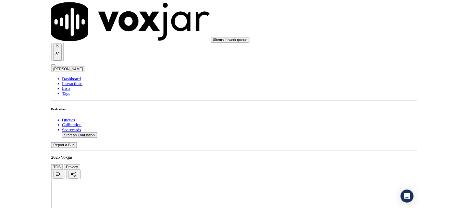
scroll to position [1896, 0]
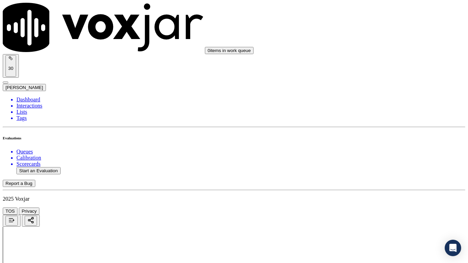
click at [374, 94] on div "Yes" at bounding box center [390, 91] width 87 height 6
click at [375, 189] on div "Yes" at bounding box center [390, 185] width 87 height 6
